Goal: Information Seeking & Learning: Learn about a topic

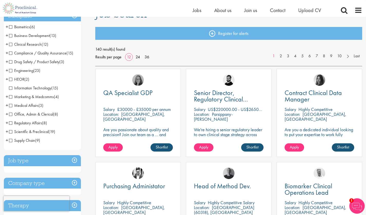
scroll to position [47, 0]
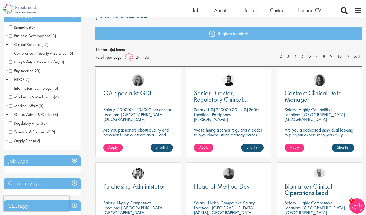
click at [10, 54] on span "Compliance / Quality Assurance" at bounding box center [38, 53] width 58 height 5
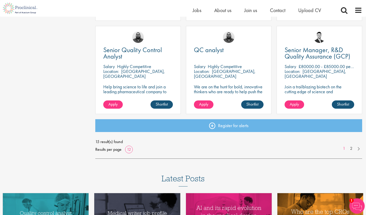
scroll to position [371, 0]
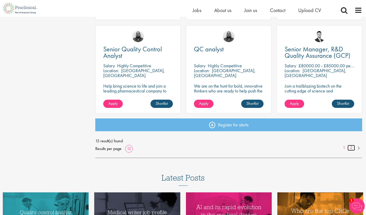
click at [352, 147] on link "2" at bounding box center [351, 148] width 7 height 6
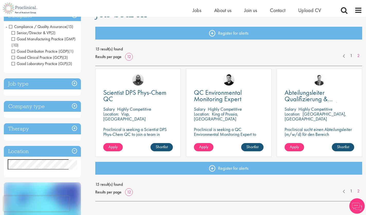
scroll to position [50, 0]
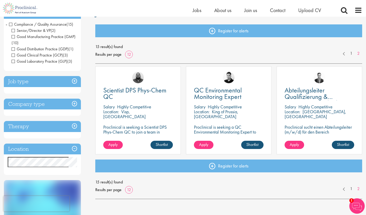
click at [351, 104] on div "Salary Highly Competitive" at bounding box center [320, 106] width 70 height 5
